Goal: Task Accomplishment & Management: Complete application form

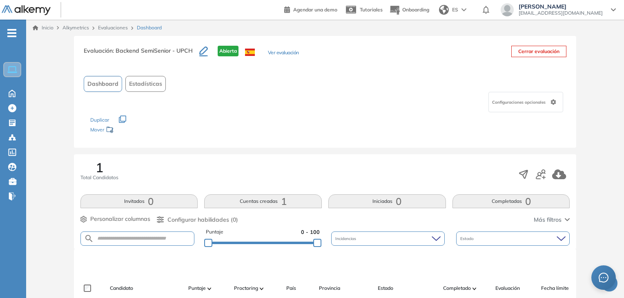
scroll to position [173, 0]
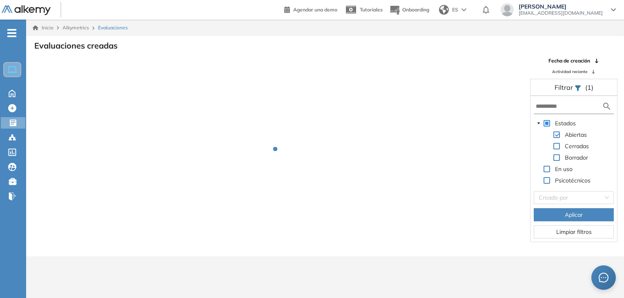
click at [434, 190] on div at bounding box center [281, 155] width 485 height 196
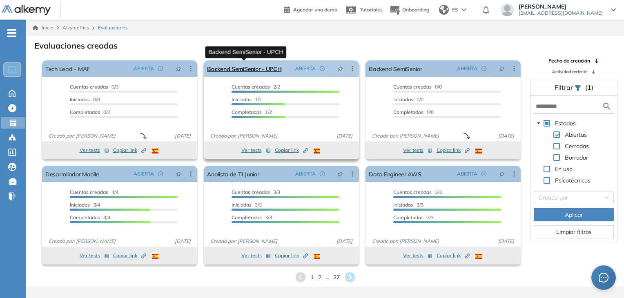
click at [267, 67] on link "Backend SemiSenior - UPCH" at bounding box center [244, 68] width 74 height 16
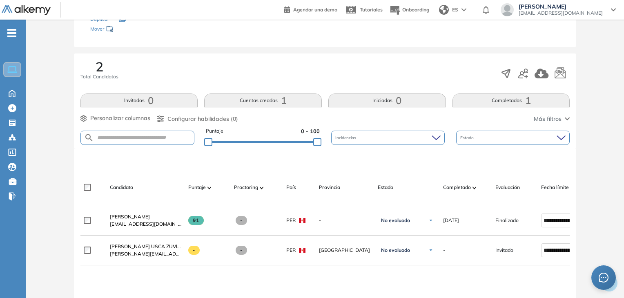
scroll to position [104, 0]
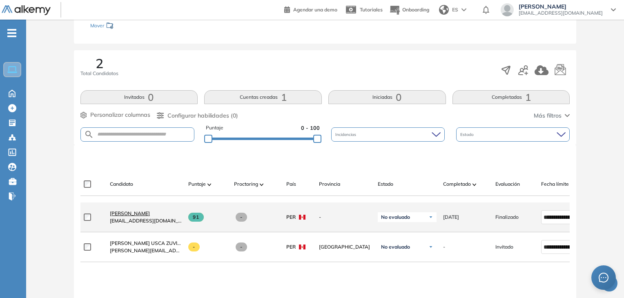
click at [133, 216] on span "[PERSON_NAME]" at bounding box center [130, 213] width 40 height 6
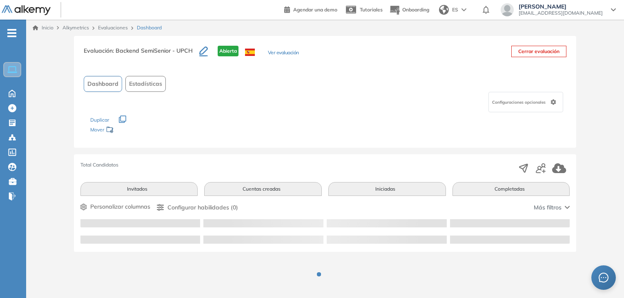
click at [337, 126] on div "Los siguientes tests ya no están disponibles o tienen una nueva versión Revisa …" at bounding box center [325, 125] width 470 height 26
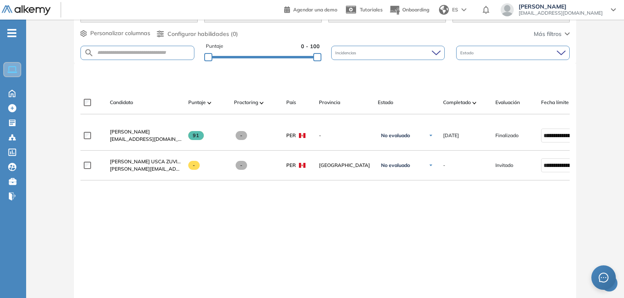
scroll to position [186, 0]
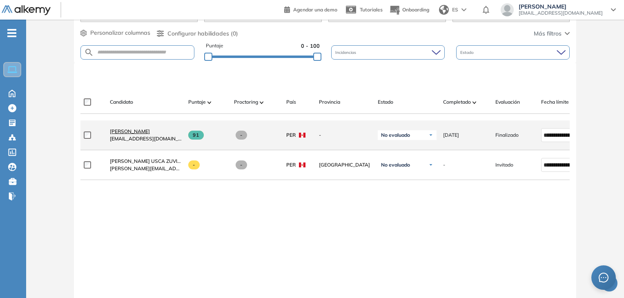
click at [123, 135] on link "[PERSON_NAME]" at bounding box center [146, 131] width 72 height 7
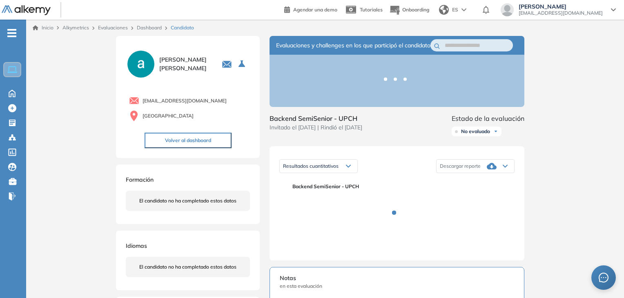
click at [594, 129] on div "Inicio Alkymetrics Evaluaciones Dashboard Candidato Duración : 00:00:00 Cantida…" at bounding box center [325, 258] width 598 height 477
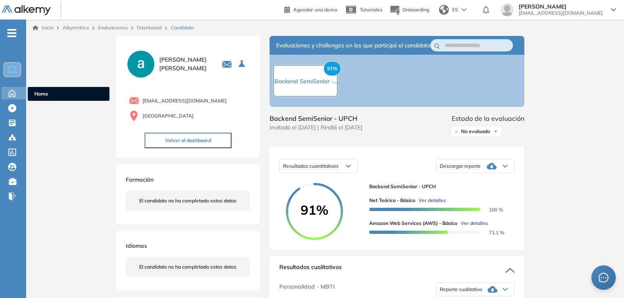
click at [12, 93] on icon at bounding box center [12, 93] width 6 height 7
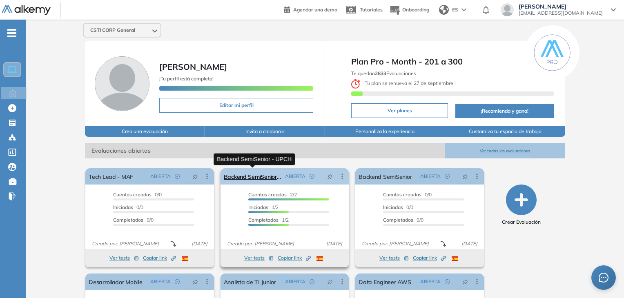
click at [258, 175] on link "Backend SemiSenior - UPCH" at bounding box center [253, 176] width 58 height 16
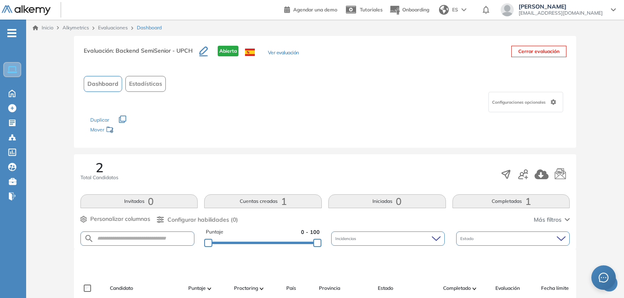
scroll to position [234, 0]
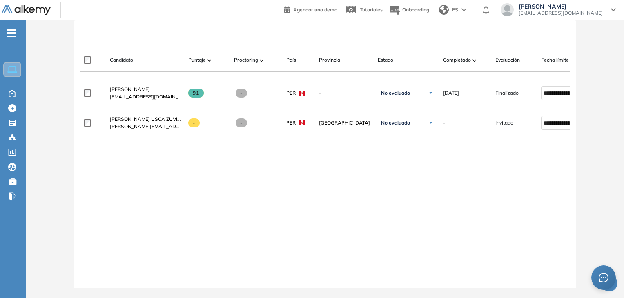
click at [14, 99] on ul "Home Home Crear Evaluación Crear Evaluación Evaluaciones Evaluaciones Candidato…" at bounding box center [13, 118] width 26 height 171
click at [11, 96] on icon at bounding box center [12, 93] width 6 height 7
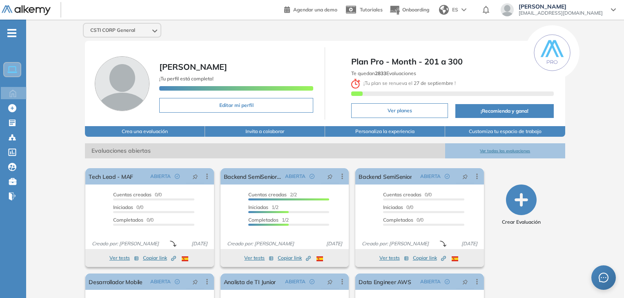
drag, startPoint x: 379, startPoint y: 72, endPoint x: 421, endPoint y: 71, distance: 42.5
click at [421, 71] on div "Te quedan 2833 Evaluaciones ¡ Tu plan se renueva el 27 de septiembre !" at bounding box center [452, 83] width 202 height 31
drag, startPoint x: 371, startPoint y: 60, endPoint x: 477, endPoint y: 64, distance: 105.8
click at [477, 64] on span "Plan Pro - Month - 201 a 300" at bounding box center [452, 62] width 202 height 12
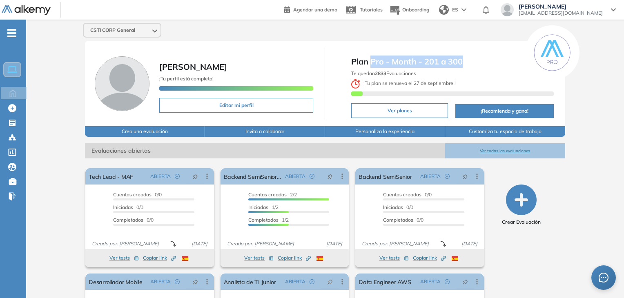
click at [477, 64] on span "Plan Pro - Month - 201 a 300" at bounding box center [452, 62] width 202 height 12
drag, startPoint x: 352, startPoint y: 59, endPoint x: 464, endPoint y: 64, distance: 112.0
click at [464, 64] on span "Plan Pro - Month - 201 a 300" at bounding box center [452, 62] width 202 height 12
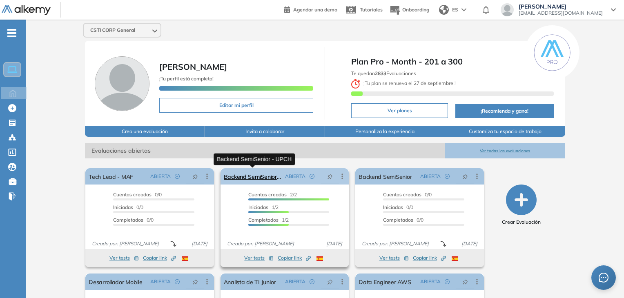
click at [246, 171] on link "Backend SemiSenior - UPCH" at bounding box center [253, 176] width 58 height 16
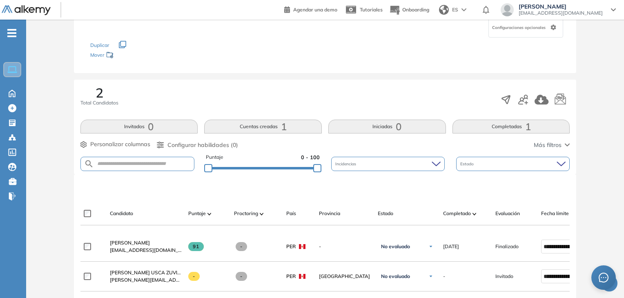
scroll to position [91, 0]
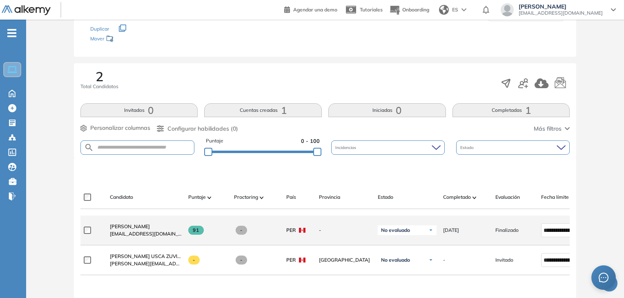
click at [138, 234] on span "[EMAIL_ADDRESS][DOMAIN_NAME]" at bounding box center [146, 233] width 72 height 7
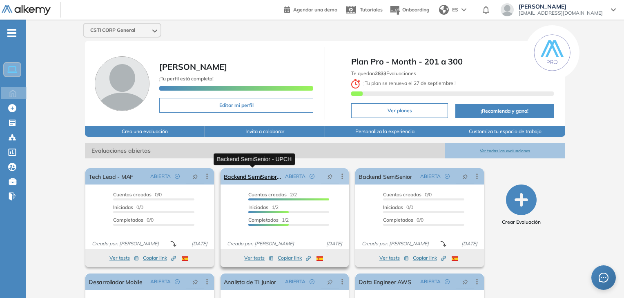
click at [267, 173] on link "Backend SemiSenior - UPCH" at bounding box center [253, 176] width 58 height 16
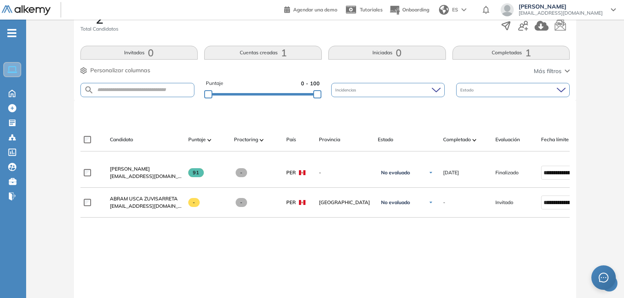
scroll to position [165, 0]
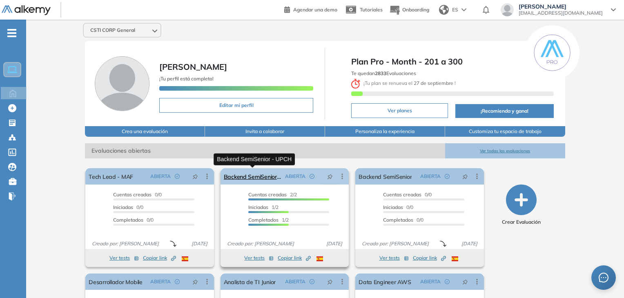
click at [273, 176] on link "Backend SemiSenior - UPCH" at bounding box center [253, 176] width 58 height 16
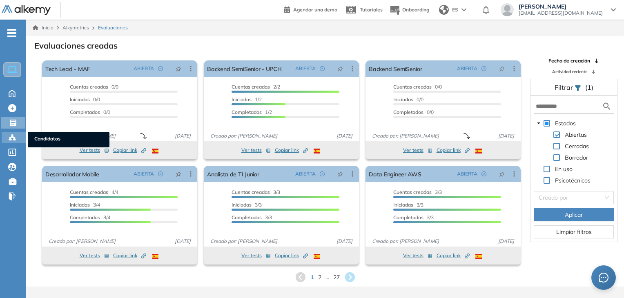
click at [11, 136] on icon at bounding box center [12, 137] width 2 height 2
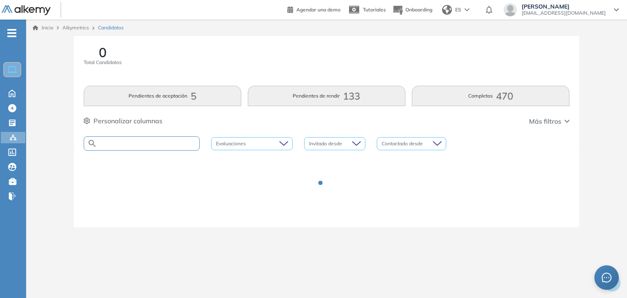
click at [150, 141] on input "text" at bounding box center [148, 143] width 102 height 6
type input "******"
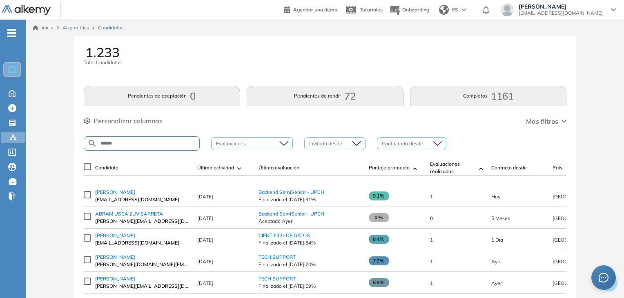
type input "******"
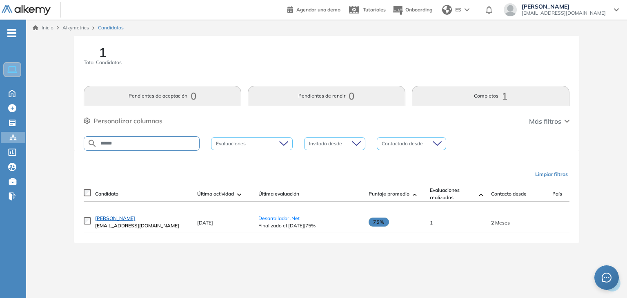
click at [130, 218] on span "[PERSON_NAME]" at bounding box center [115, 218] width 40 height 6
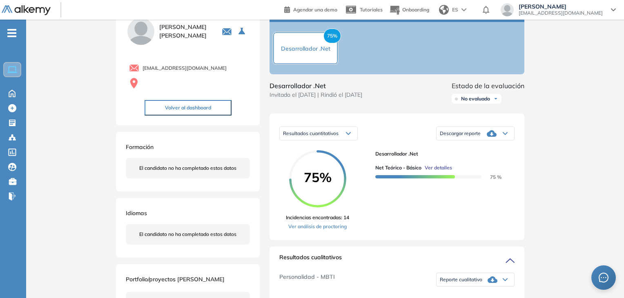
scroll to position [0, 0]
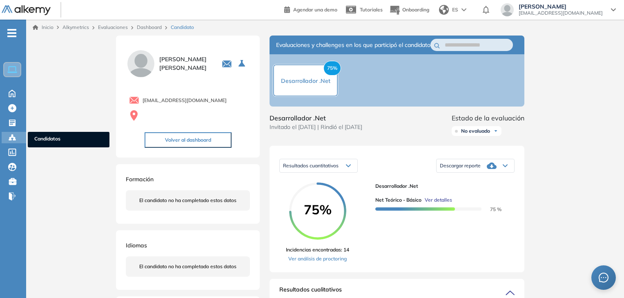
click at [13, 139] on icon at bounding box center [14, 140] width 2 height 2
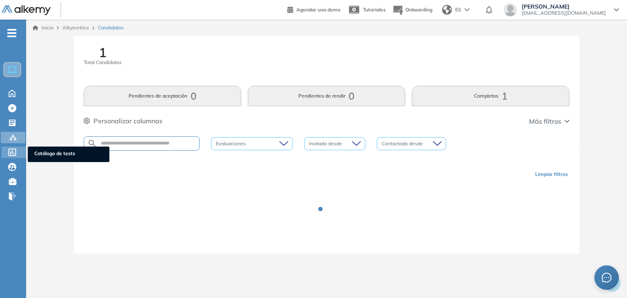
click at [5, 154] on div "Catálogo de tests Catálogo de tests" at bounding box center [14, 152] width 24 height 11
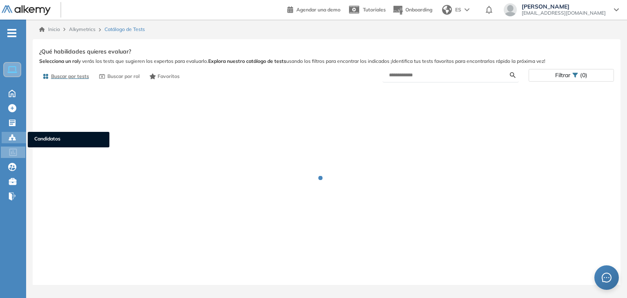
click at [12, 136] on icon at bounding box center [12, 137] width 2 height 2
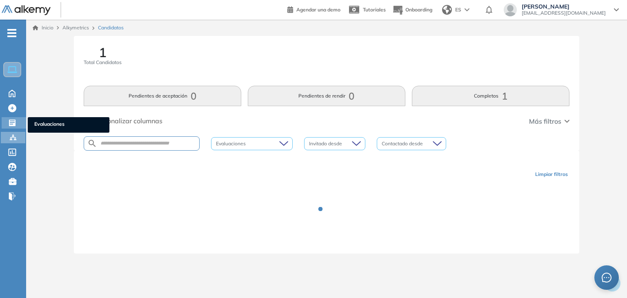
click at [12, 121] on icon at bounding box center [12, 123] width 8 height 8
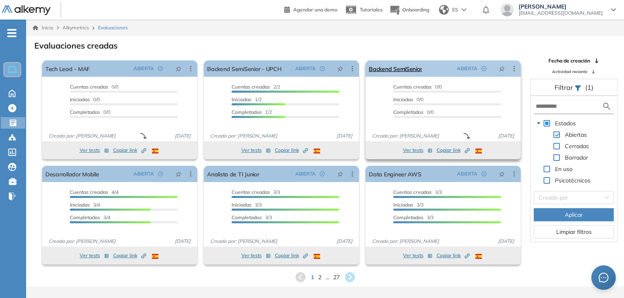
click at [512, 70] on icon at bounding box center [514, 68] width 8 height 8
drag, startPoint x: 518, startPoint y: 89, endPoint x: 520, endPoint y: 113, distance: 24.2
click at [520, 113] on div "Cuentas creadas 0/0 Prefiltrados 0/0 Iniciadas 0/0 Completados 0/0" at bounding box center [442, 104] width 155 height 42
click at [515, 70] on icon at bounding box center [514, 68] width 8 height 8
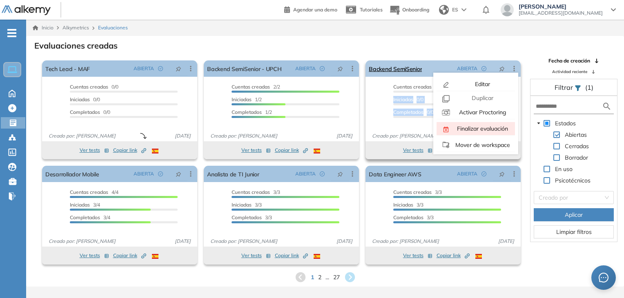
click at [488, 130] on span "Finalizar evaluación" at bounding box center [481, 128] width 53 height 7
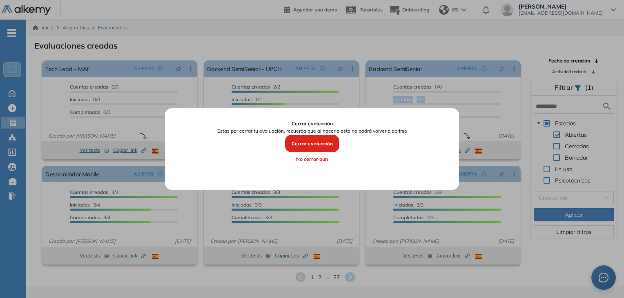
click at [324, 143] on button "Cerrar evaluación" at bounding box center [312, 144] width 54 height 18
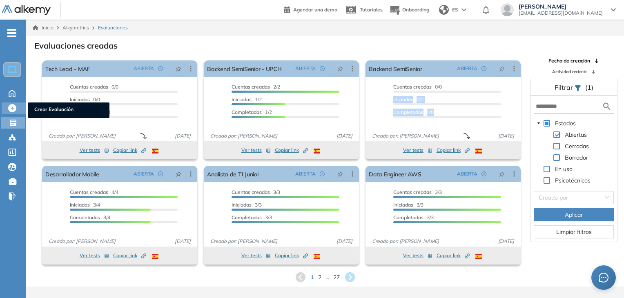
click at [11, 108] on icon at bounding box center [12, 108] width 8 height 8
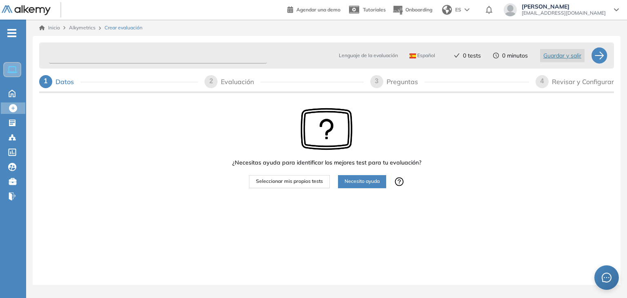
click at [189, 49] on input "text" at bounding box center [158, 56] width 218 height 16
type input "**********"
click at [291, 187] on button "Seleccionar mis propios tests" at bounding box center [289, 181] width 81 height 13
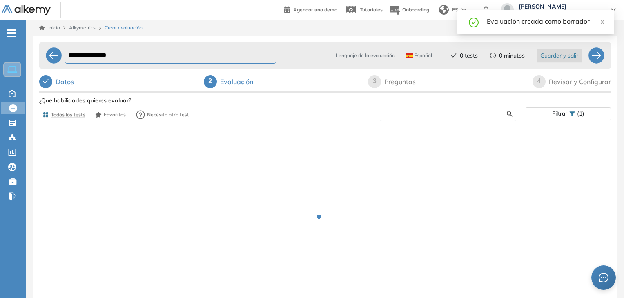
click at [411, 113] on input "text" at bounding box center [447, 113] width 120 height 7
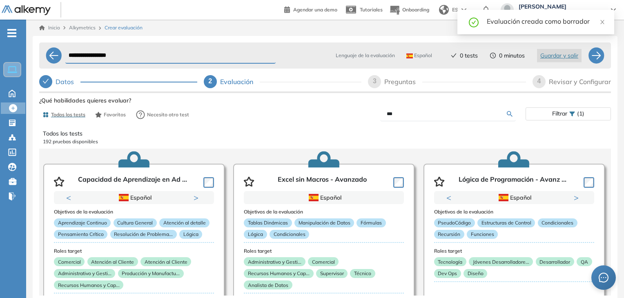
type input "***"
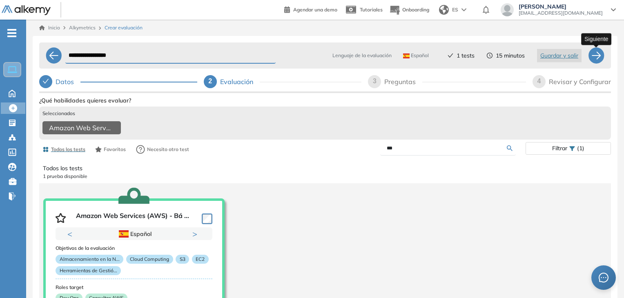
click at [598, 50] on div at bounding box center [596, 55] width 16 height 16
select select "*****"
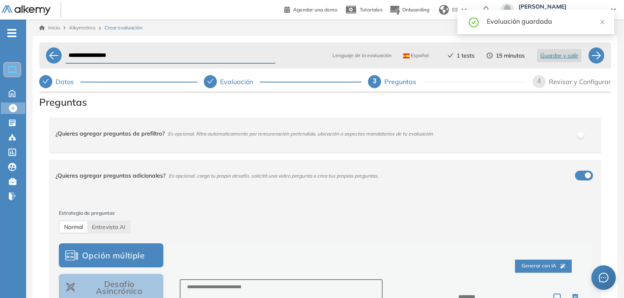
click at [584, 171] on button "button" at bounding box center [584, 176] width 18 height 10
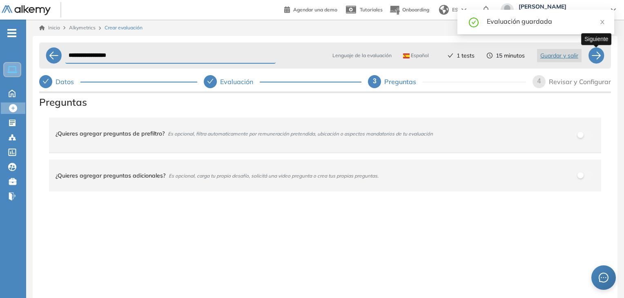
click at [596, 55] on div at bounding box center [596, 55] width 16 height 16
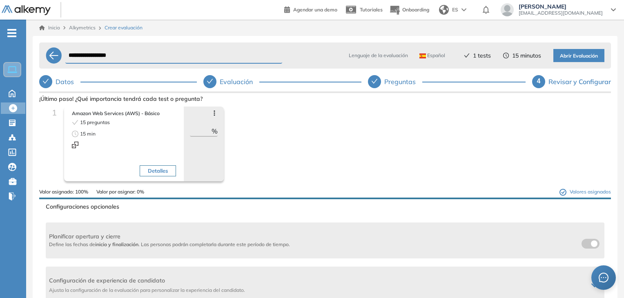
scroll to position [61, 0]
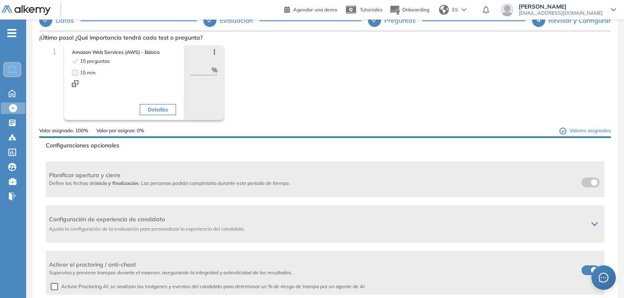
click at [581, 268] on span at bounding box center [584, 268] width 7 height 7
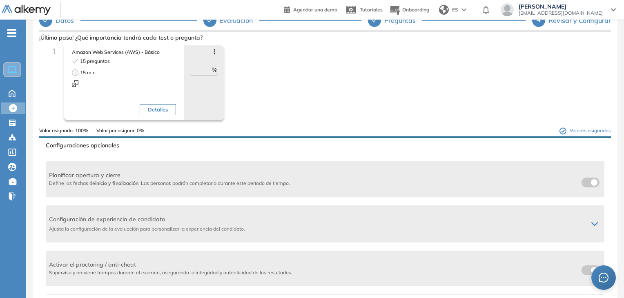
scroll to position [78, 0]
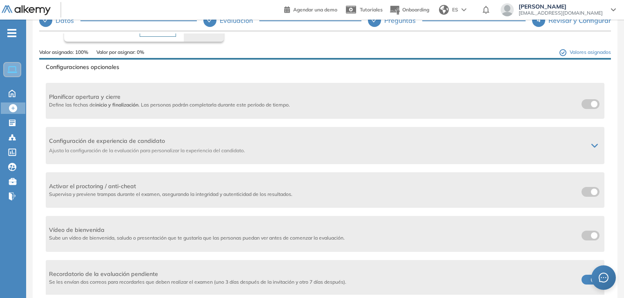
click at [585, 277] on label at bounding box center [590, 280] width 18 height 10
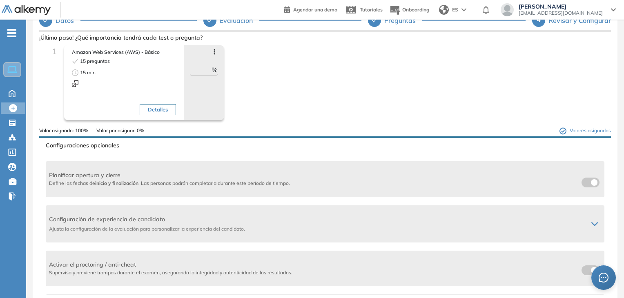
scroll to position [0, 0]
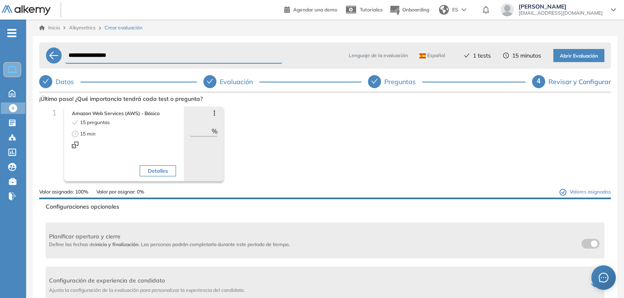
click at [571, 55] on span "Abrir Evaluación" at bounding box center [579, 56] width 38 height 8
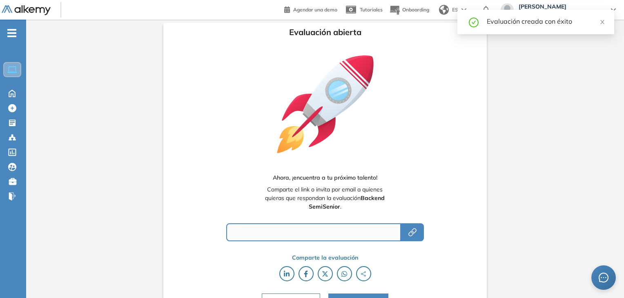
type input "**********"
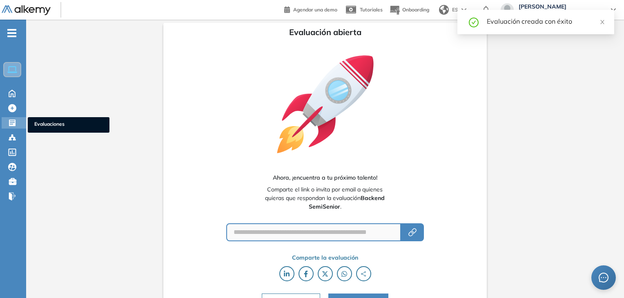
click at [13, 121] on icon at bounding box center [12, 123] width 7 height 7
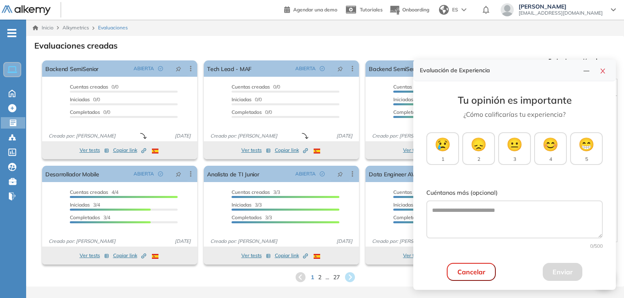
click at [353, 42] on div "Evaluaciones creadas" at bounding box center [325, 44] width 585 height 11
click at [380, 41] on div "Evaluaciones creadas" at bounding box center [325, 44] width 585 height 11
click at [603, 69] on icon "close" at bounding box center [602, 71] width 7 height 7
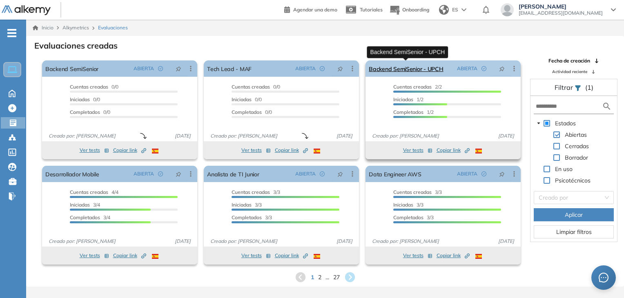
click at [410, 67] on link "Backend SemiSenior - UPCH" at bounding box center [406, 68] width 74 height 16
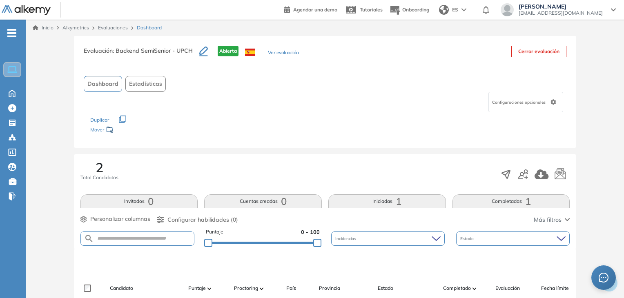
scroll to position [210, 0]
